Goal: Task Accomplishment & Management: Use online tool/utility

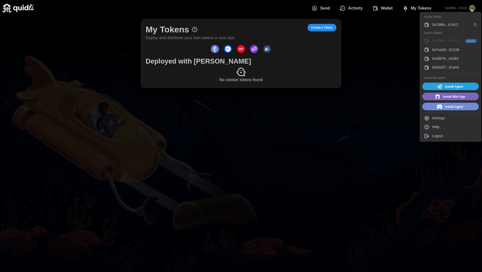
click at [462, 49] on div "0x7ea1B...0C188" at bounding box center [454, 50] width 45 height 6
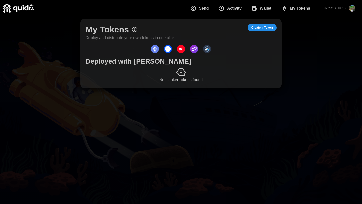
click at [307, 93] on main "My Tokens Deploy and distribute your own tokens in one click Create a Token Dep…" at bounding box center [181, 102] width 362 height 204
click at [278, 116] on main "My Tokens Deploy and distribute your own tokens in one click Create a Token Dep…" at bounding box center [181, 102] width 362 height 204
click at [259, 27] on span "Create a Token" at bounding box center [261, 27] width 21 height 7
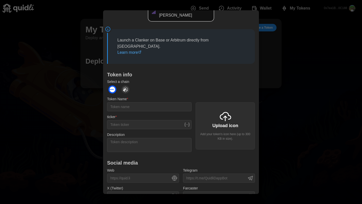
scroll to position [34, 0]
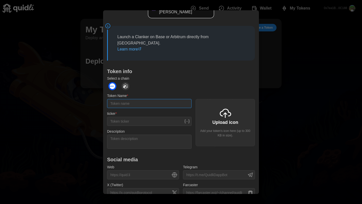
click at [141, 99] on input "Token Name *" at bounding box center [149, 103] width 84 height 9
type input "LEMS"
click at [144, 117] on input "ticker *" at bounding box center [149, 121] width 84 height 9
type input "LEMS"
click at [221, 112] on div "Upload icon Add your token's icon here (up to 300 KB in size)." at bounding box center [224, 122] width 59 height 47
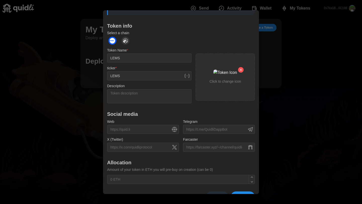
scroll to position [85, 0]
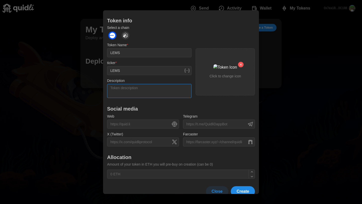
click at [125, 84] on textarea "Description" at bounding box center [149, 91] width 84 height 14
paste textarea "Built with Lens culture, launched on Base heat. Come get lifted."
paste textarea "$LEMS is a love letter with a little bite—Lens-born, Base-raised. We’re the use…"
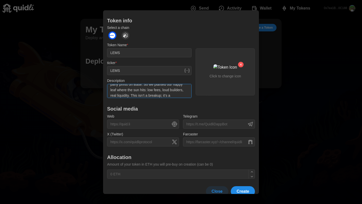
click at [158, 84] on textarea "Built with Lens culture, launched on Base heat. Come get lifted. $LEMS is a lov…" at bounding box center [149, 91] width 84 height 14
type textarea "Built with Lens culture, launched on Base heat. Come get lifted. $LEMS is a lov…"
click at [132, 137] on input "X (Twitter)" at bounding box center [143, 141] width 72 height 9
paste input "[URL][DOMAIN_NAME]"
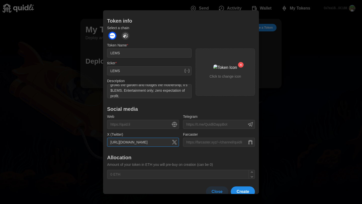
scroll to position [85, 0]
type input "[URL][DOMAIN_NAME]"
click at [182, 147] on div "Create with Clanker Launch a Clanker on Base or Arbitrum directly from [GEOGRAP…" at bounding box center [181, 73] width 148 height 248
click at [242, 186] on span "Create" at bounding box center [242, 191] width 13 height 10
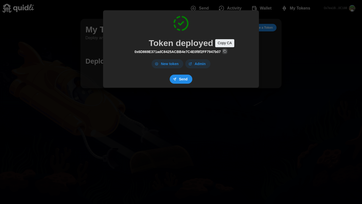
click at [224, 52] on icon "Copy CA" at bounding box center [225, 51] width 2 height 2
click at [196, 65] on span "Admin" at bounding box center [199, 64] width 11 height 9
click at [186, 80] on span "Send" at bounding box center [183, 79] width 9 height 9
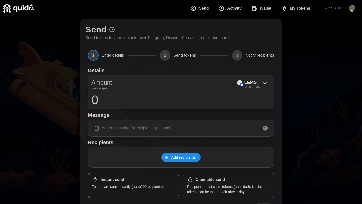
click at [304, 118] on div "Send Send tokens to your contacts over Telegram, Discord, Farcaster, email and …" at bounding box center [181, 120] width 362 height 208
click at [235, 6] on span "Activity" at bounding box center [234, 8] width 15 height 10
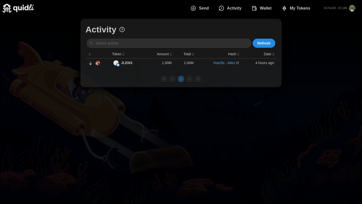
click at [231, 64] on link "0xa29c...84e1" at bounding box center [224, 62] width 22 height 5
